Goal: Browse casually: Explore the website without a specific task or goal

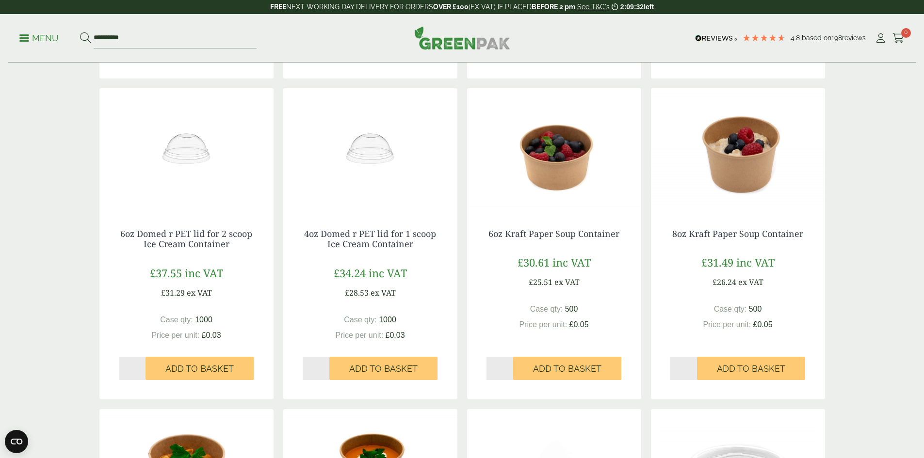
scroll to position [582, 0]
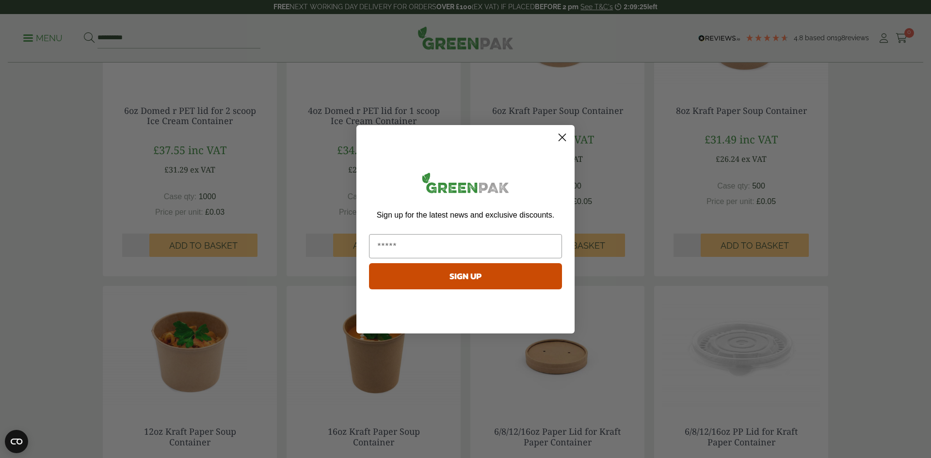
click at [561, 140] on circle "Close dialog" at bounding box center [563, 137] width 16 height 16
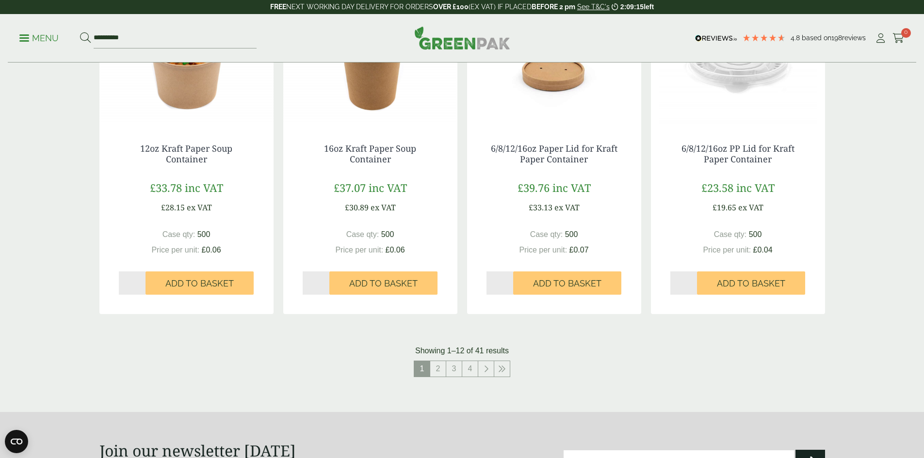
scroll to position [873, 0]
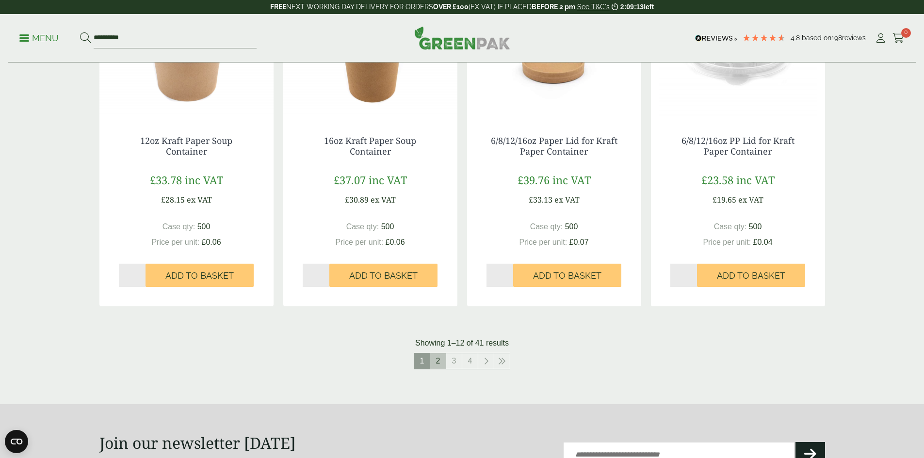
click at [436, 360] on link "2" at bounding box center [438, 362] width 16 height 16
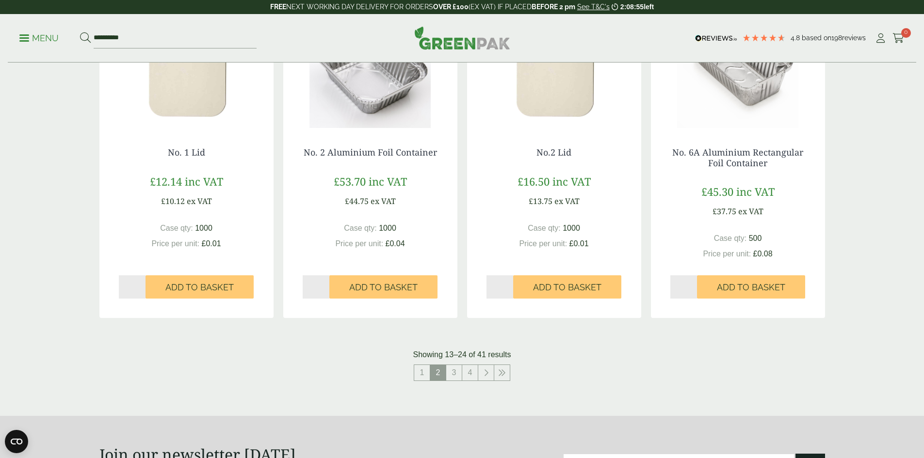
scroll to position [873, 0]
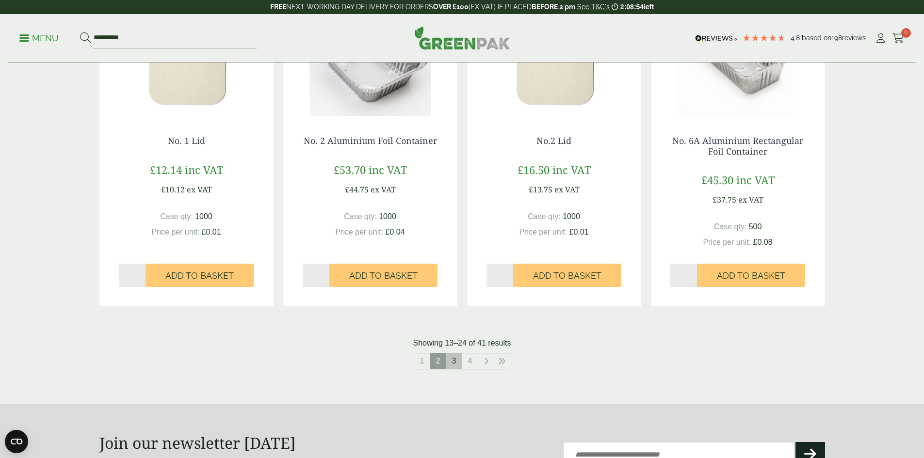
click at [456, 362] on link "3" at bounding box center [454, 362] width 16 height 16
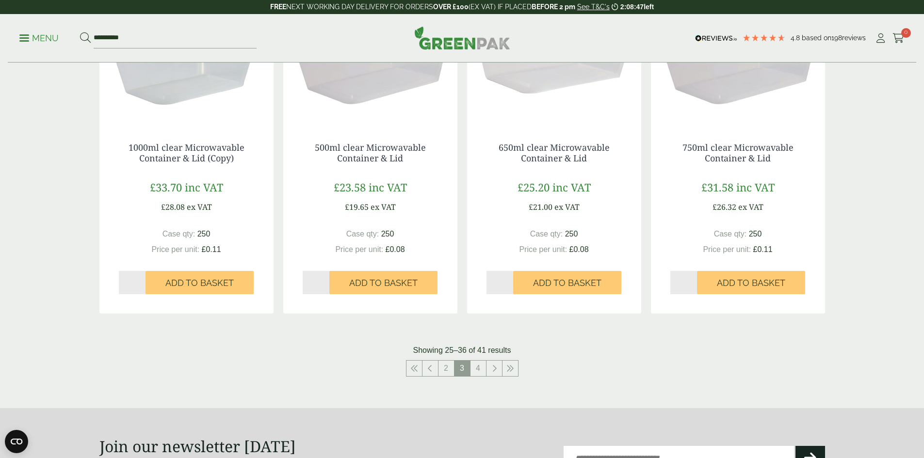
scroll to position [873, 0]
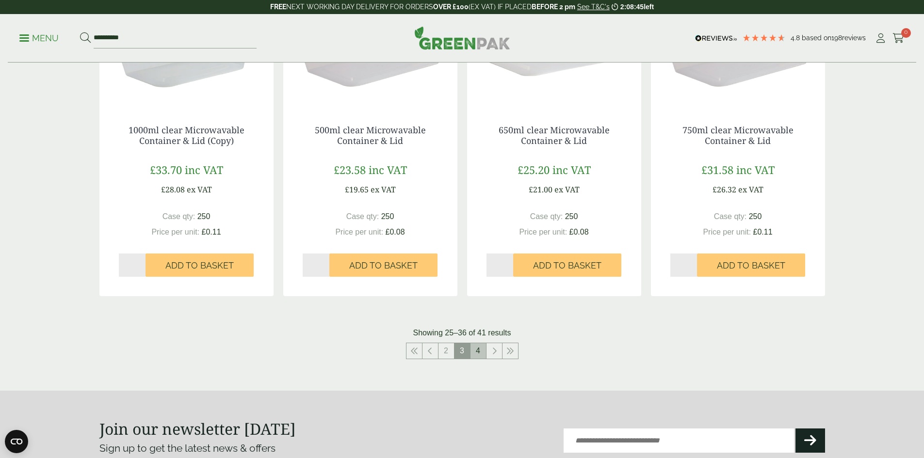
click at [482, 350] on link "4" at bounding box center [479, 351] width 16 height 16
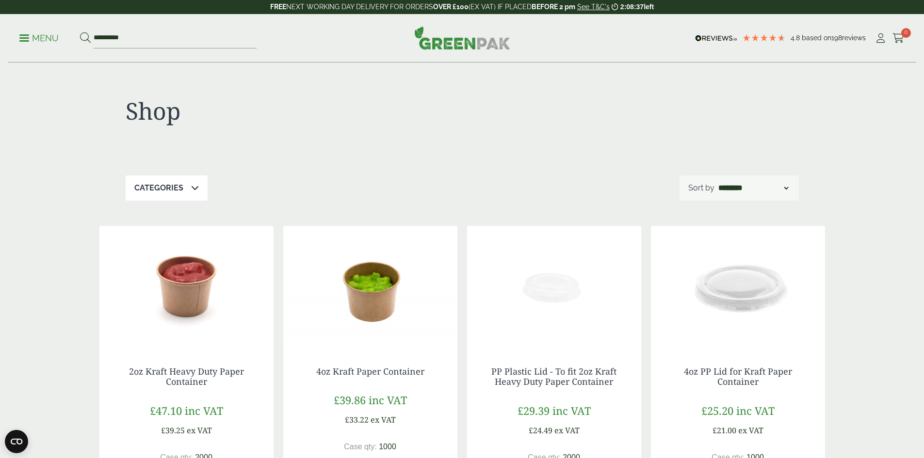
scroll to position [873, 0]
